Goal: Check status: Check status

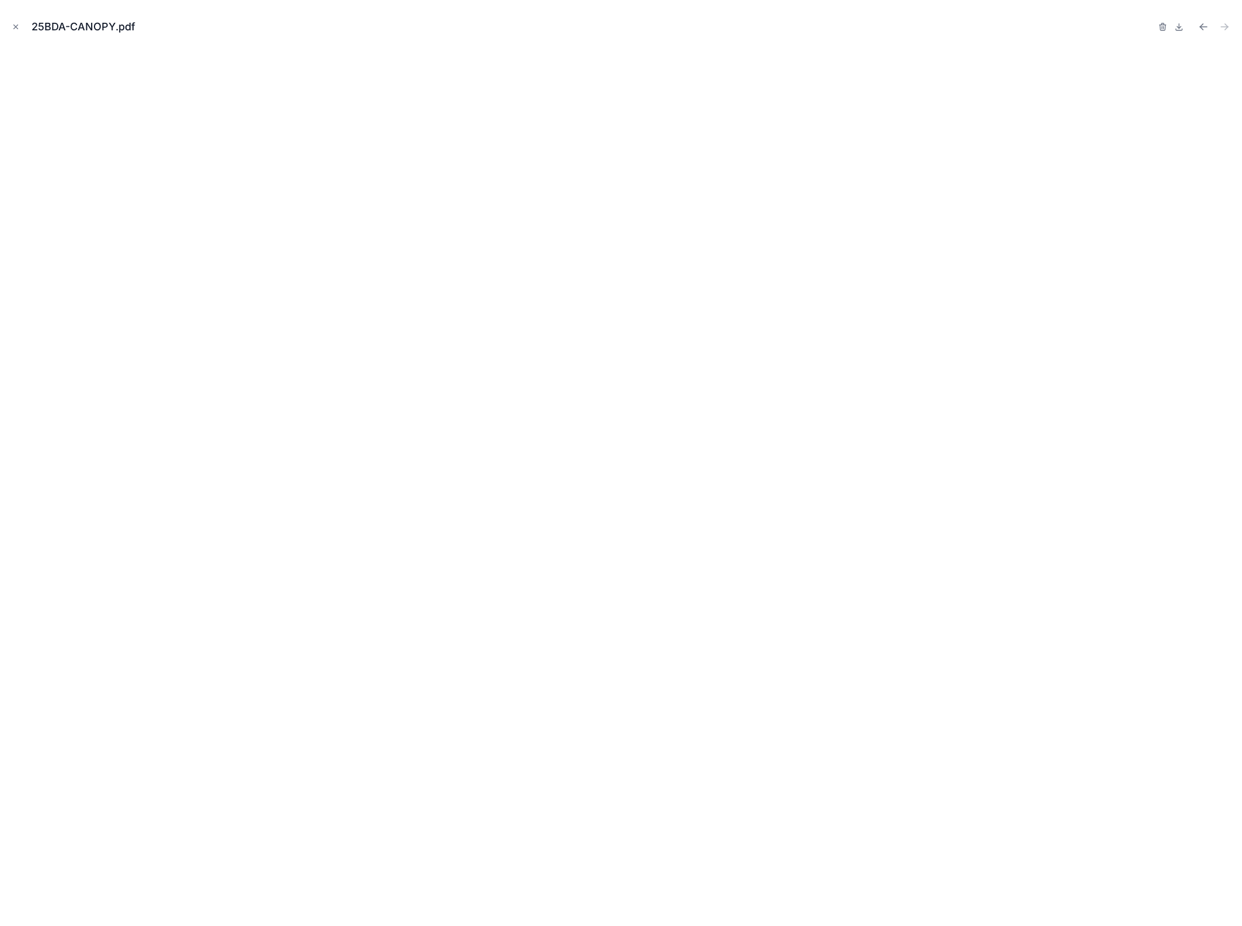
click at [16, 27] on icon "Close modal" at bounding box center [16, 27] width 8 height 8
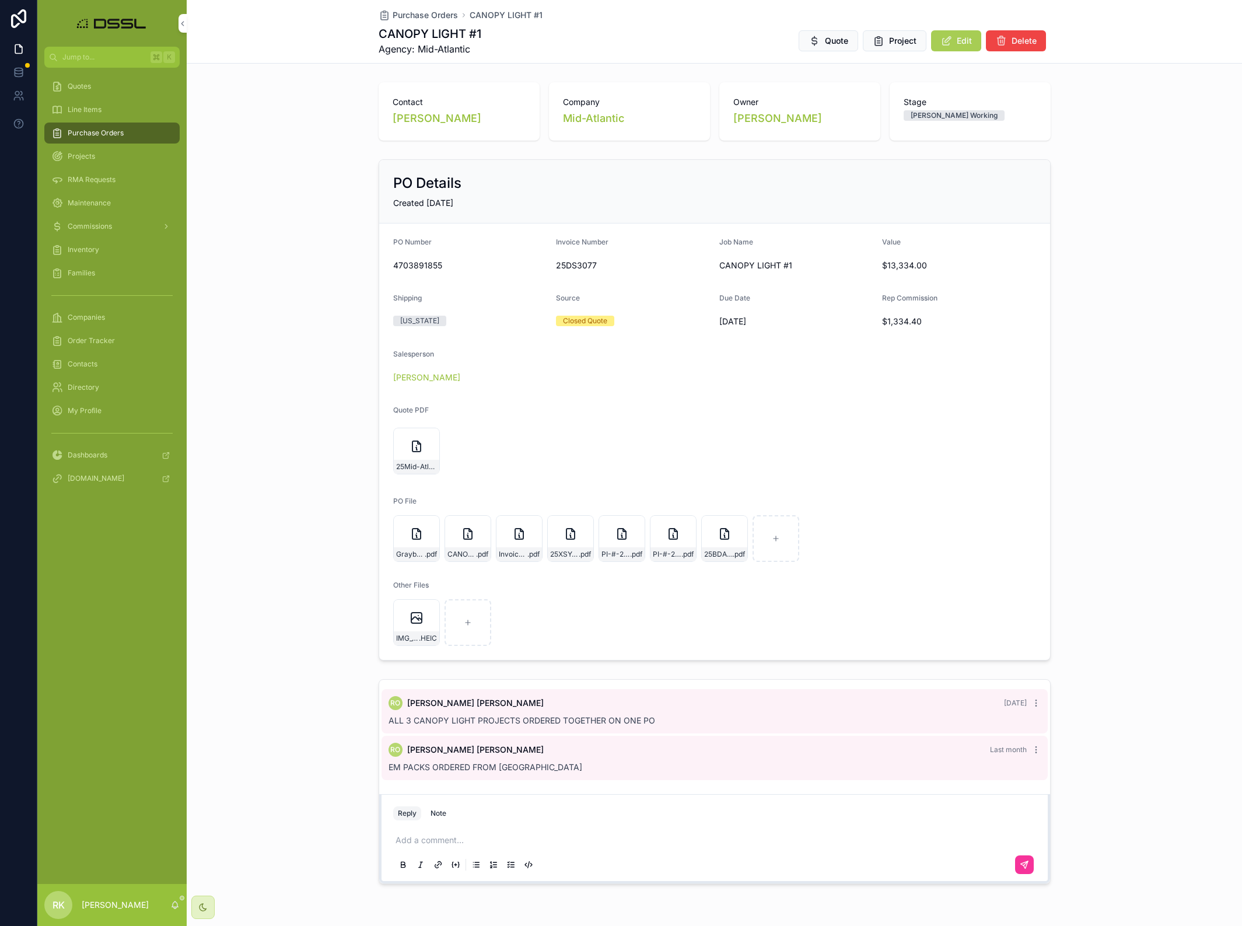
click at [88, 136] on span "Purchase Orders" at bounding box center [96, 132] width 56 height 9
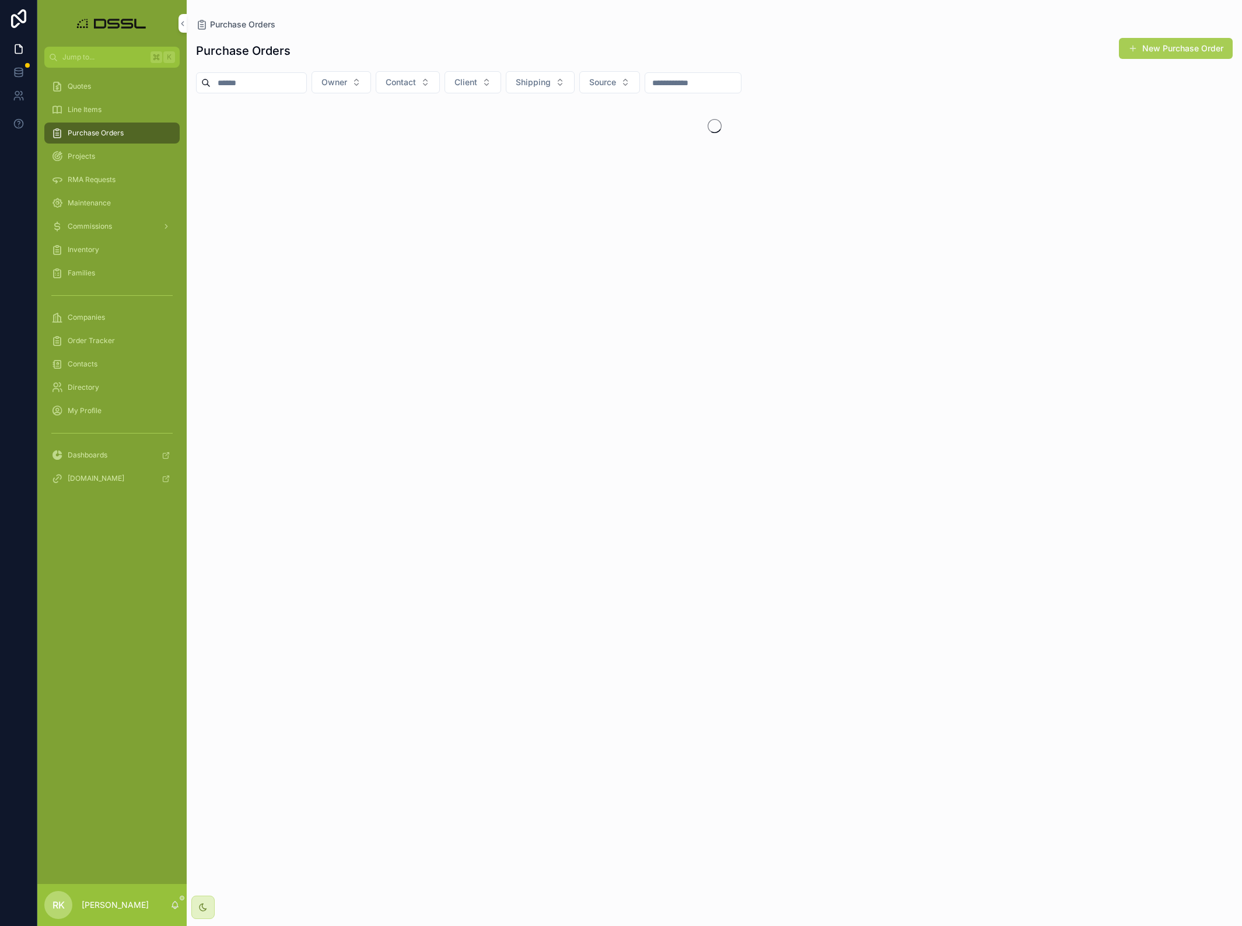
click at [249, 81] on input "scrollable content" at bounding box center [259, 83] width 96 height 16
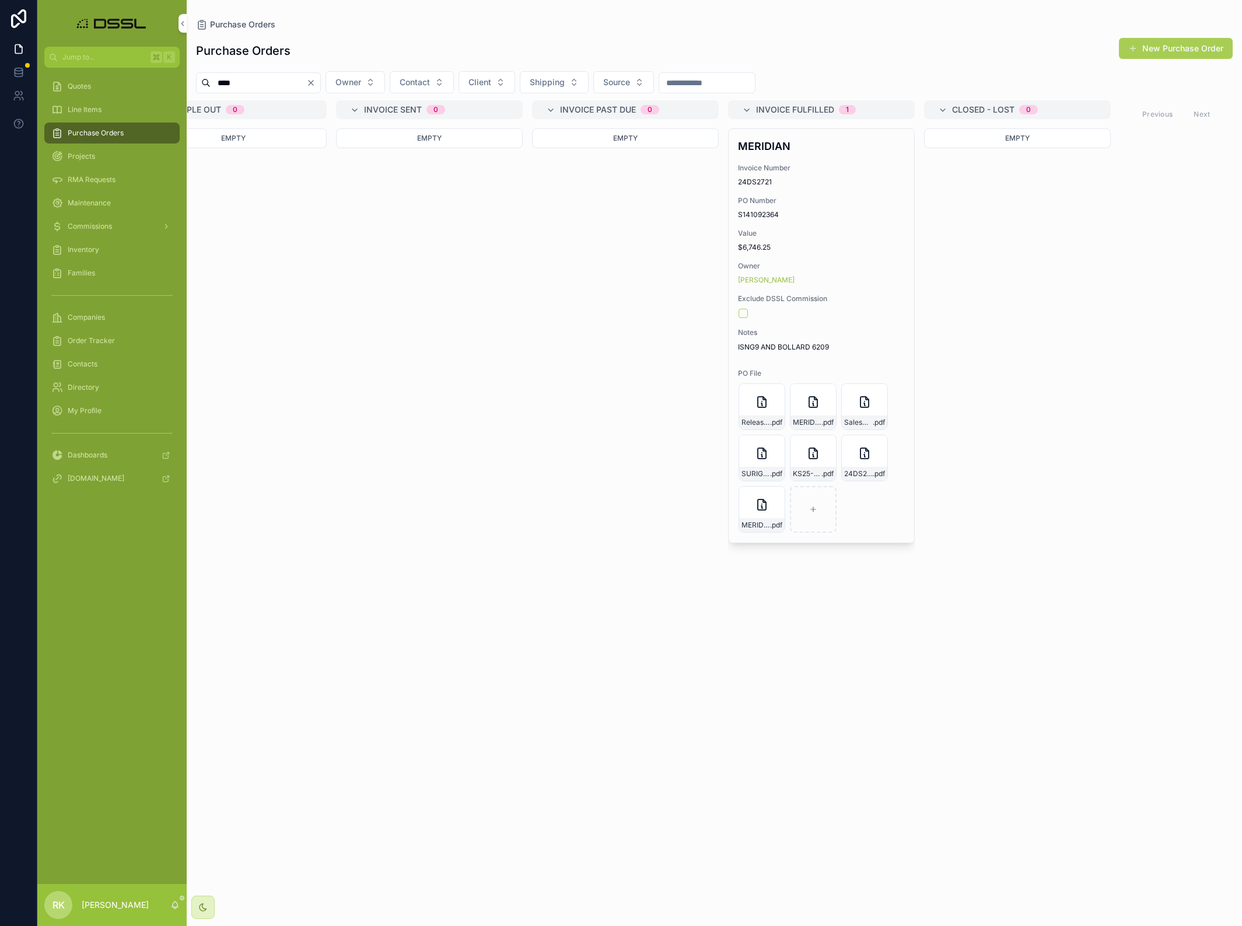
scroll to position [0, 2212]
type input "****"
click at [844, 279] on div "[PERSON_NAME]" at bounding box center [822, 279] width 167 height 9
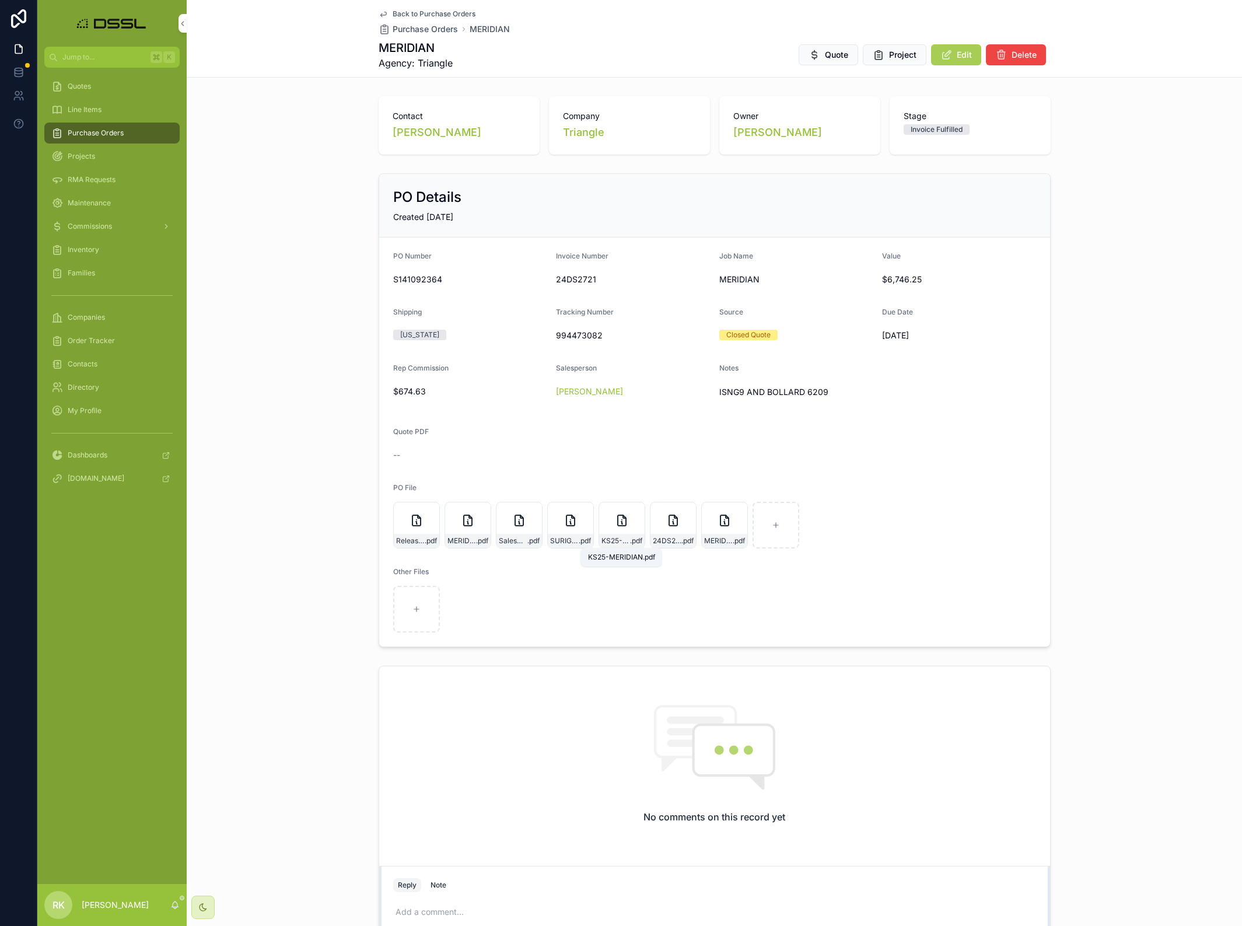
click at [620, 542] on span "KS25-MERIDIAN" at bounding box center [615, 540] width 29 height 9
